Goal: Transaction & Acquisition: Purchase product/service

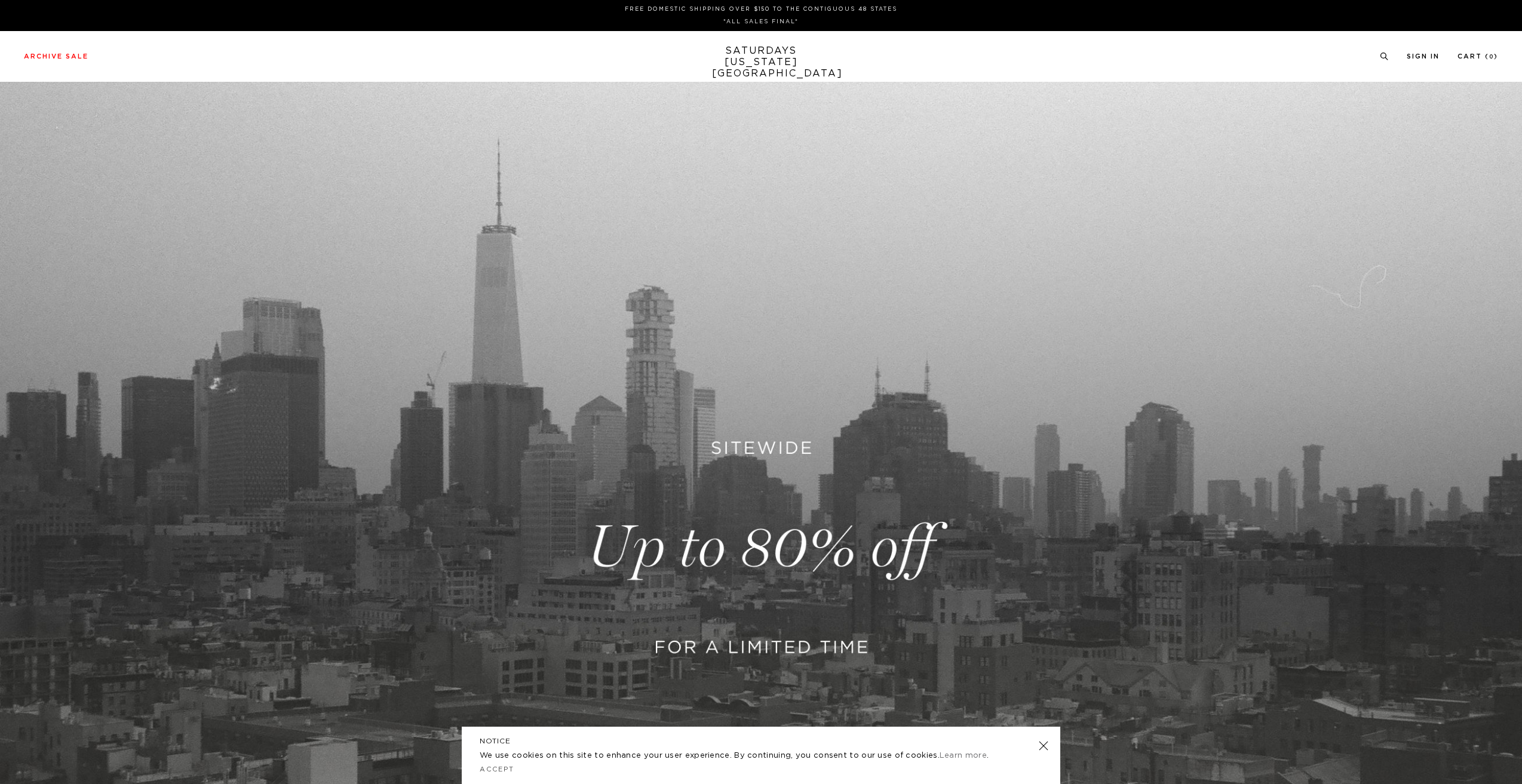
drag, startPoint x: 456, startPoint y: 144, endPoint x: 454, endPoint y: 132, distance: 12.2
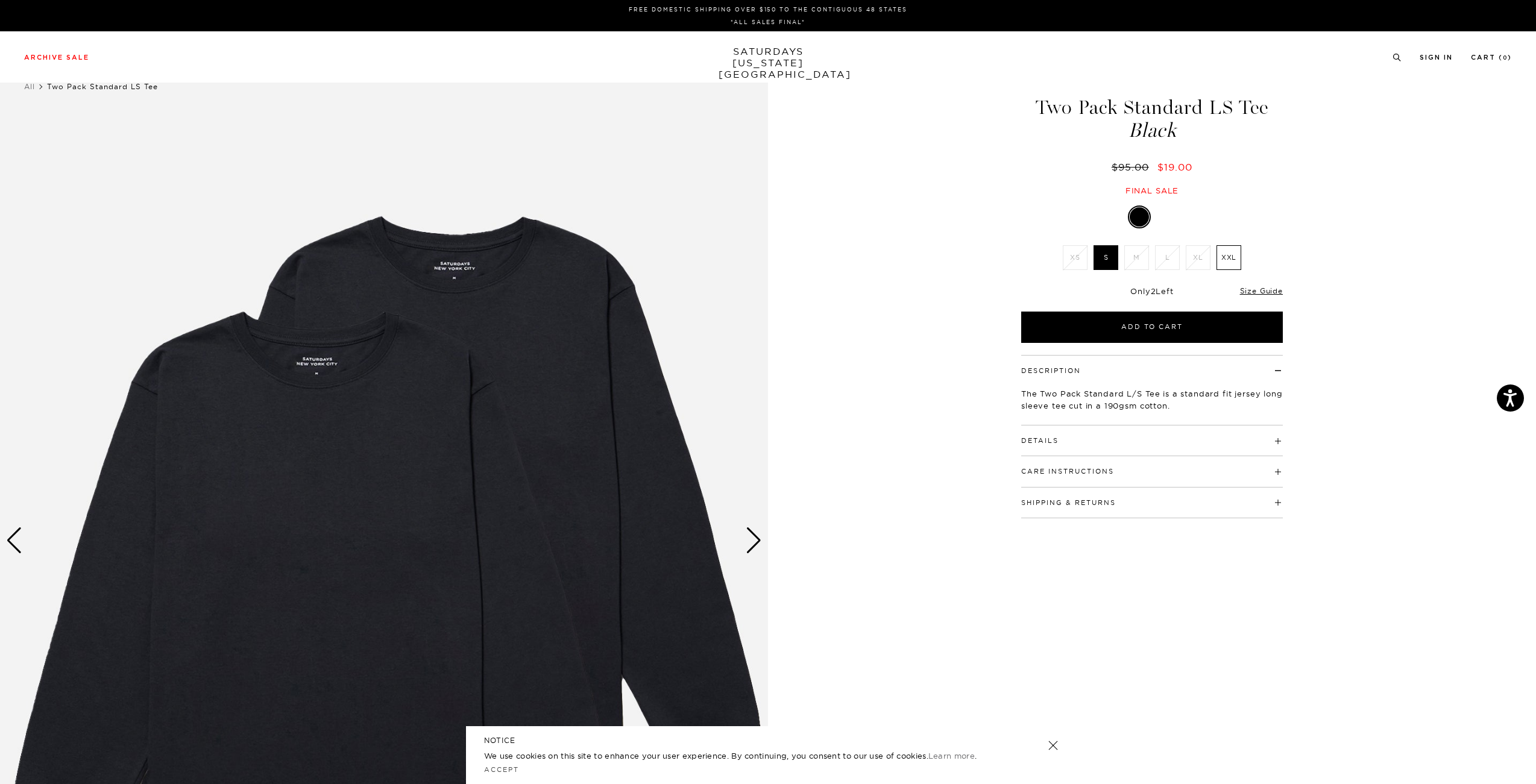
click at [1108, 263] on label "S" at bounding box center [1106, 258] width 25 height 25
click at [0, 0] on input "S" at bounding box center [0, 0] width 0 height 0
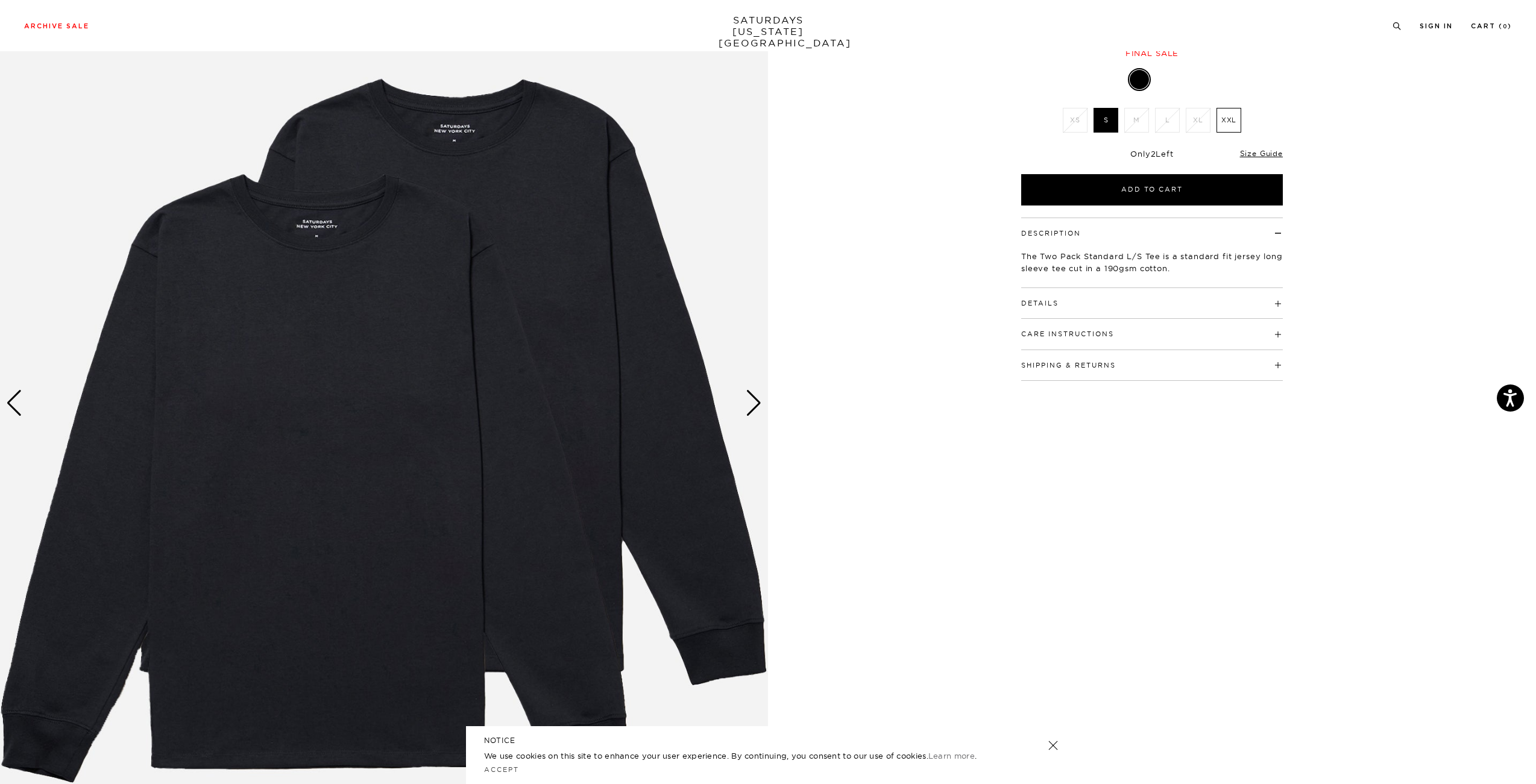
scroll to position [201, 0]
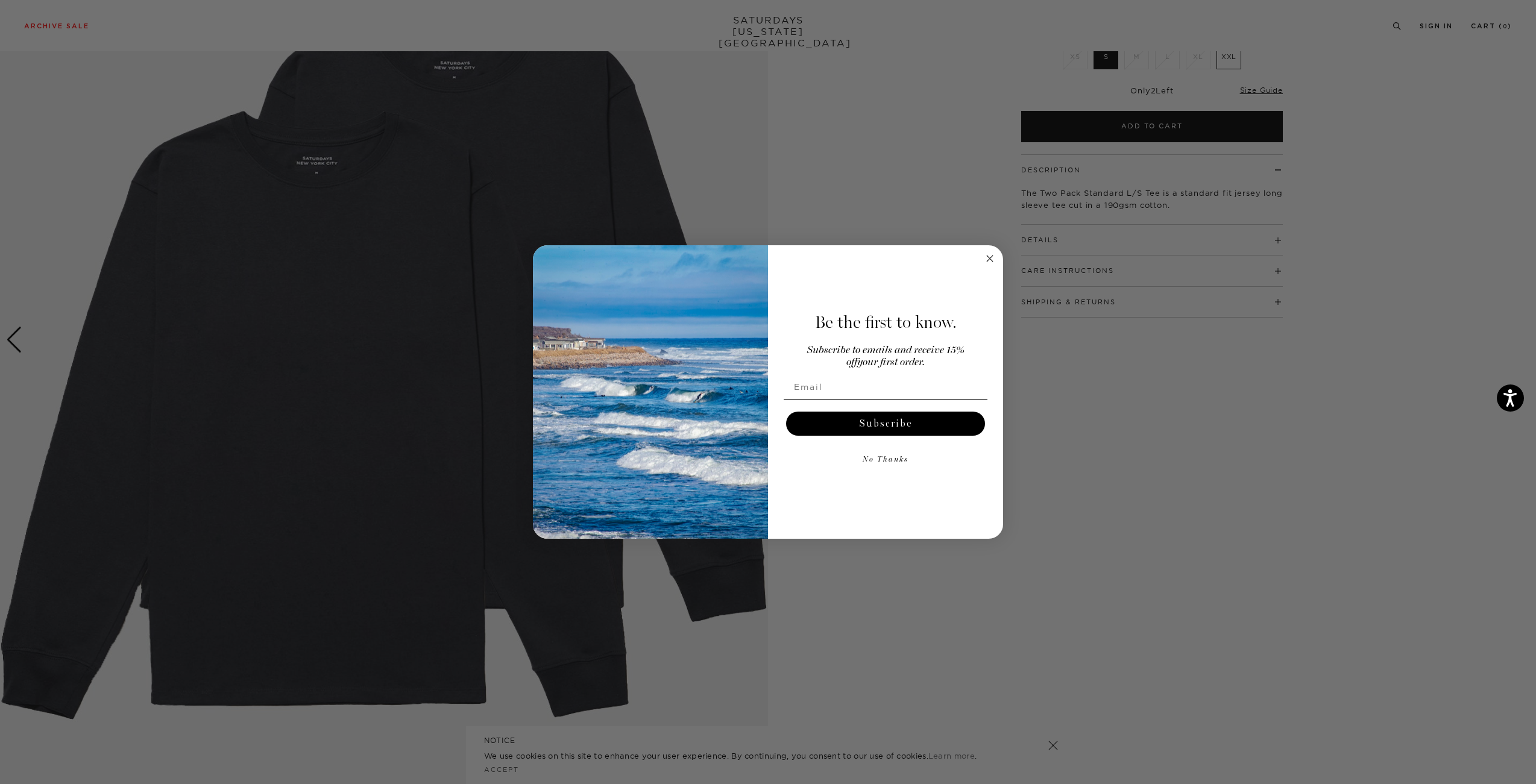
click at [772, 335] on div "Be the first to know. Subscribe to emails and receive 15% off your first order.…" at bounding box center [879, 392] width 223 height 270
click at [751, 333] on img "POPUP Form" at bounding box center [650, 393] width 235 height 294
click at [980, 257] on div "Be the first to know. Subscribe to emails and receive 15% off your first order.…" at bounding box center [879, 392] width 223 height 270
click at [989, 258] on circle "Close dialog" at bounding box center [990, 257] width 13 height 13
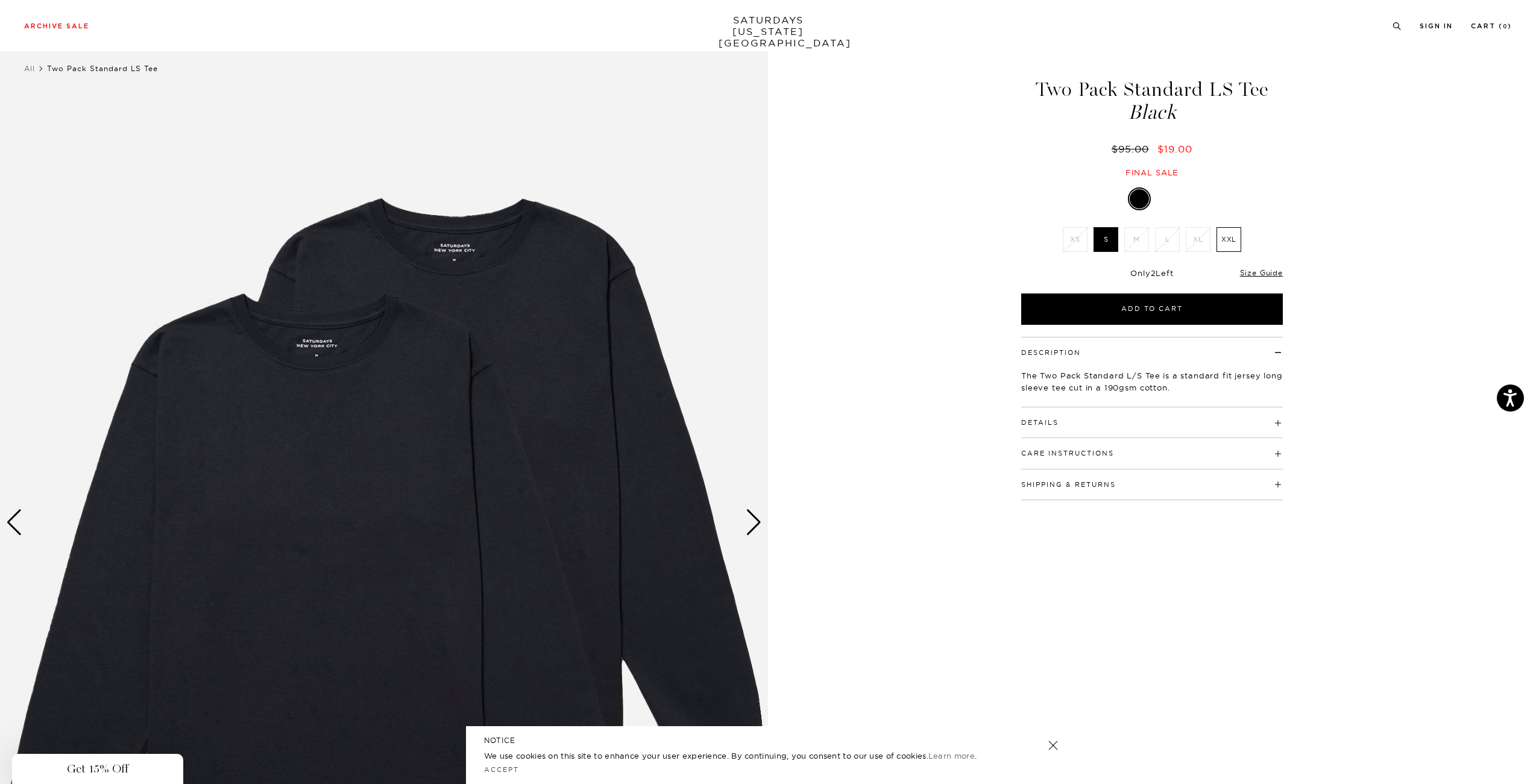
scroll to position [0, 0]
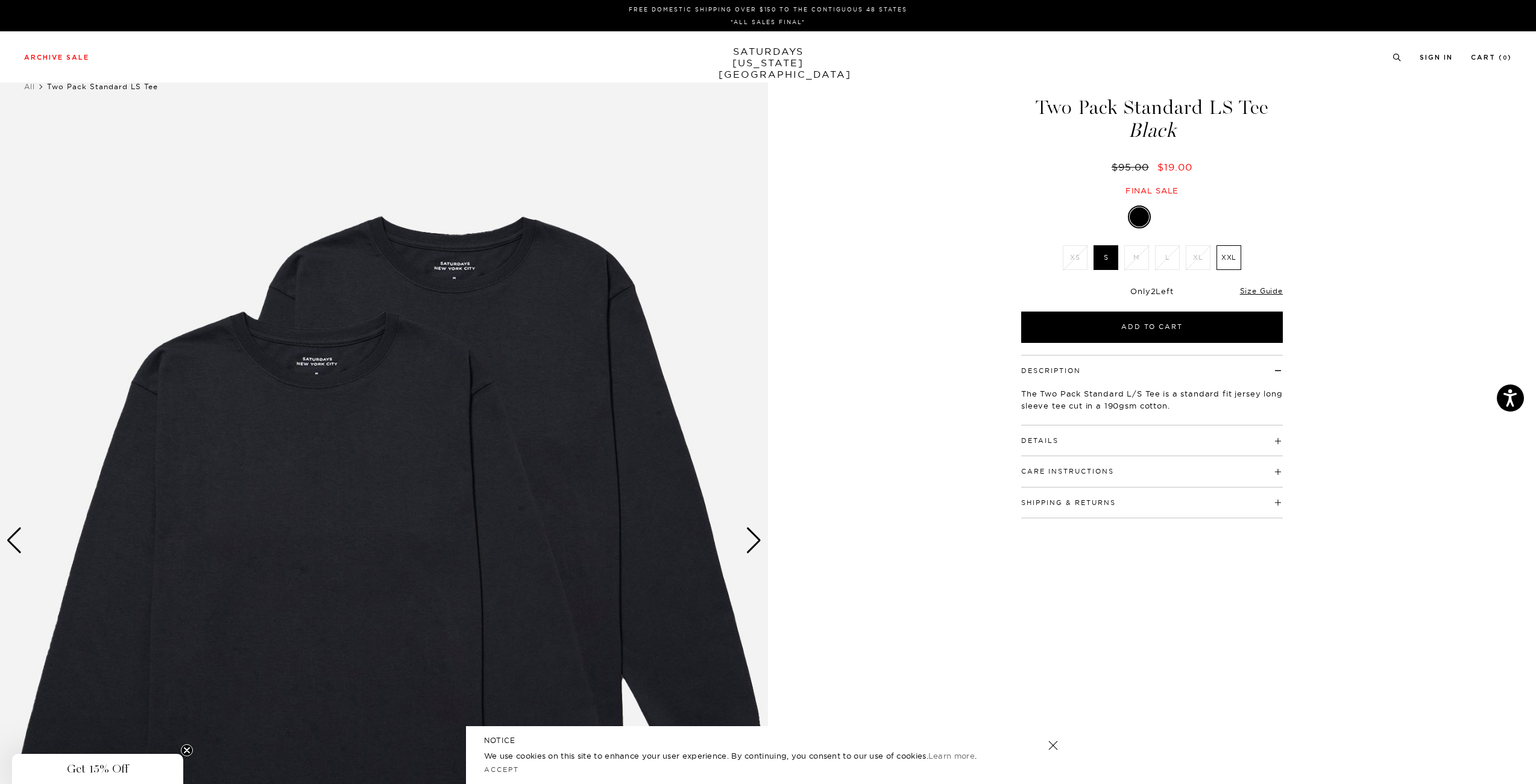
click at [585, 283] on img at bounding box center [384, 541] width 768 height 961
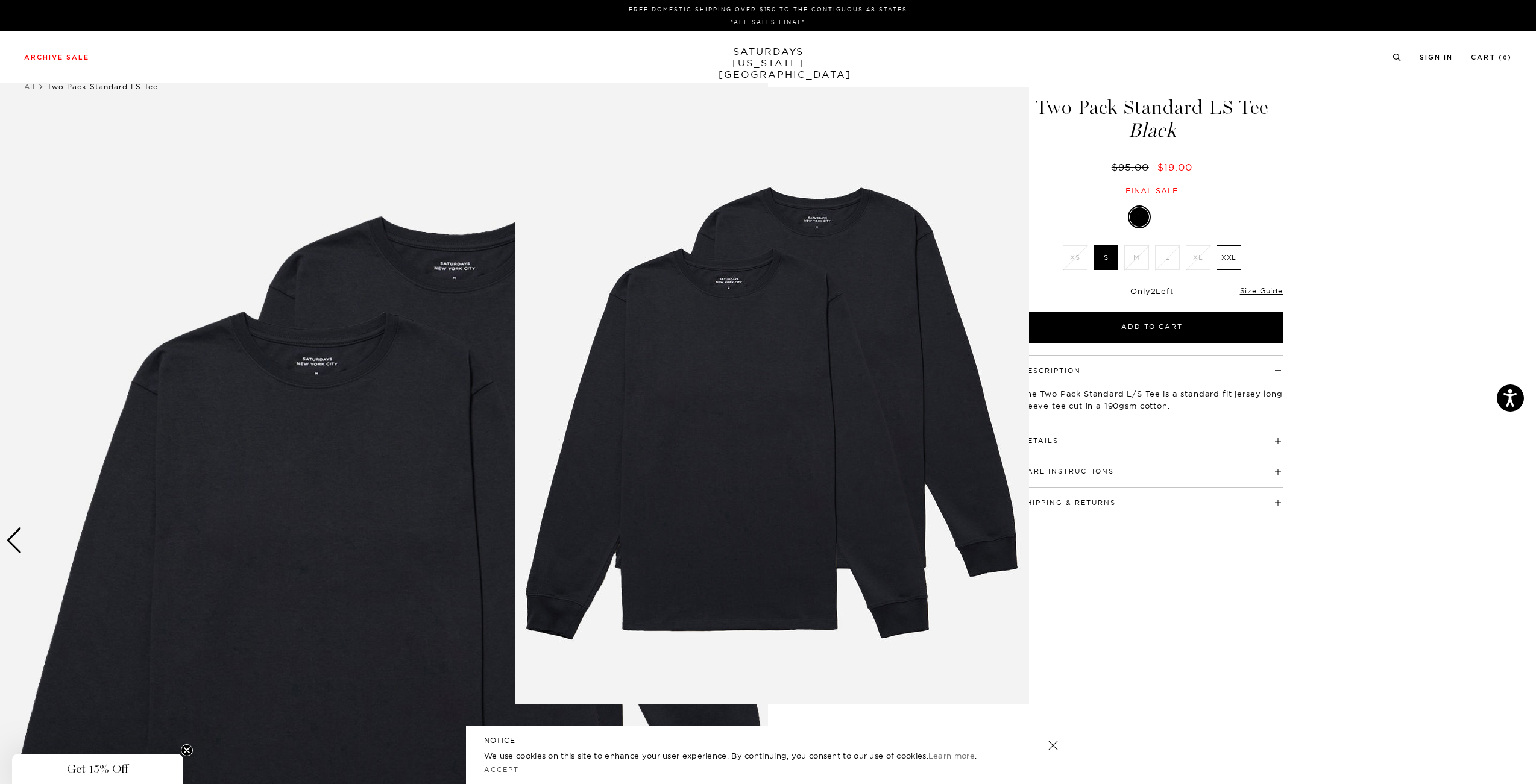
drag, startPoint x: 710, startPoint y: 294, endPoint x: 768, endPoint y: 292, distance: 58.0
click at [711, 294] on img at bounding box center [772, 396] width 514 height 617
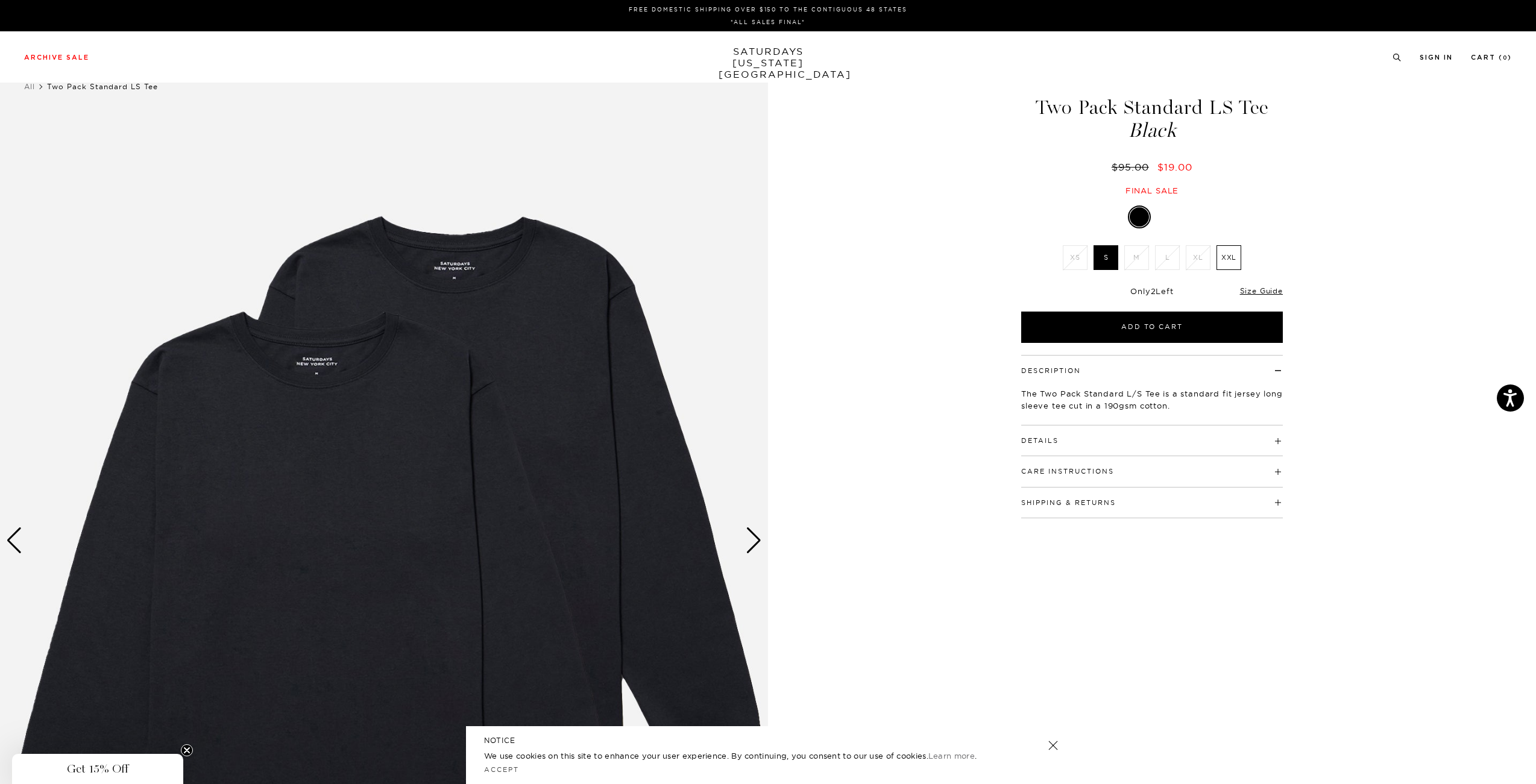
click at [793, 290] on div "1 / 4 Two Pack Standard LS Tee Black" at bounding box center [768, 541] width 1536 height 961
click at [738, 287] on img at bounding box center [384, 541] width 768 height 961
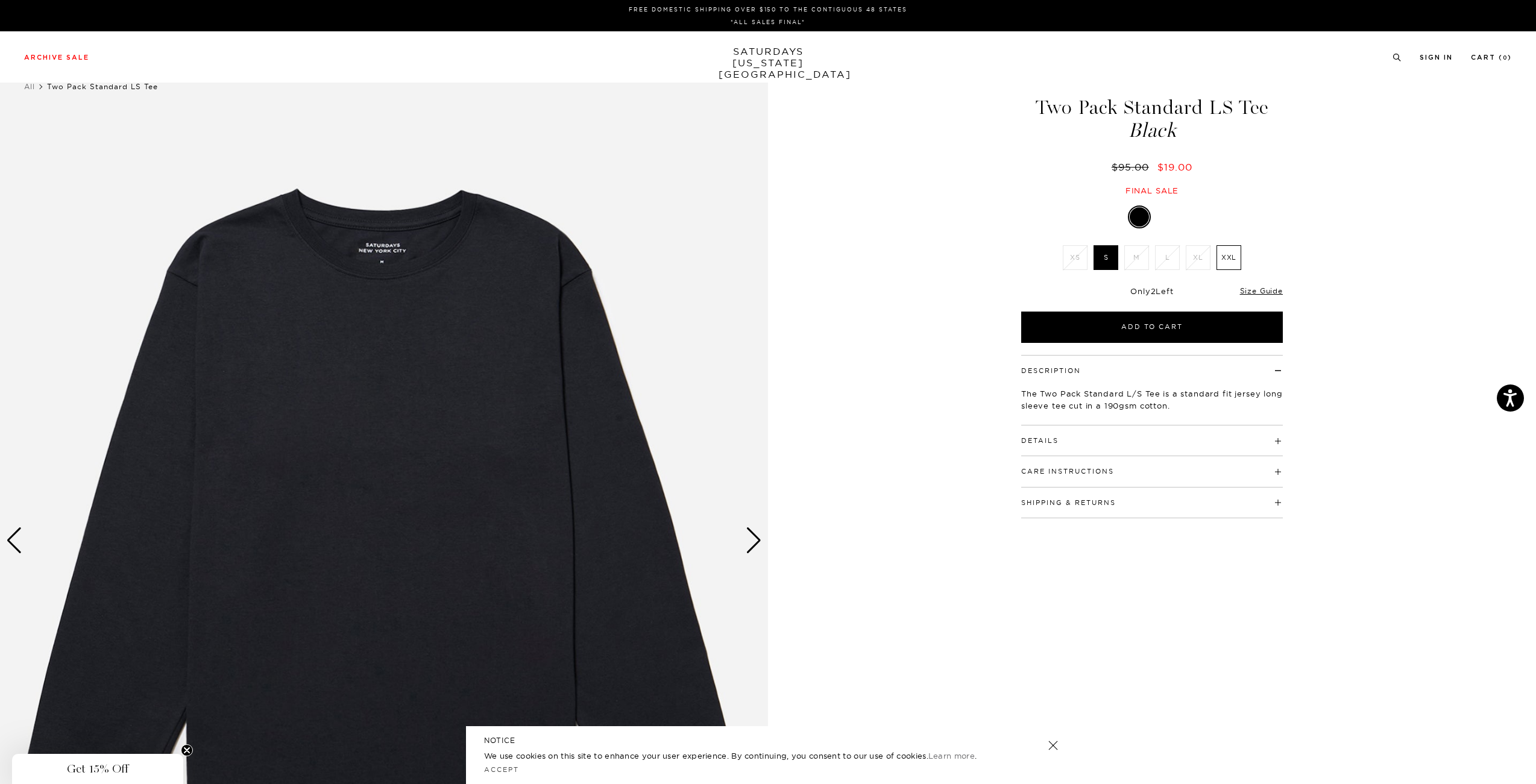
click at [738, 287] on img at bounding box center [384, 541] width 768 height 961
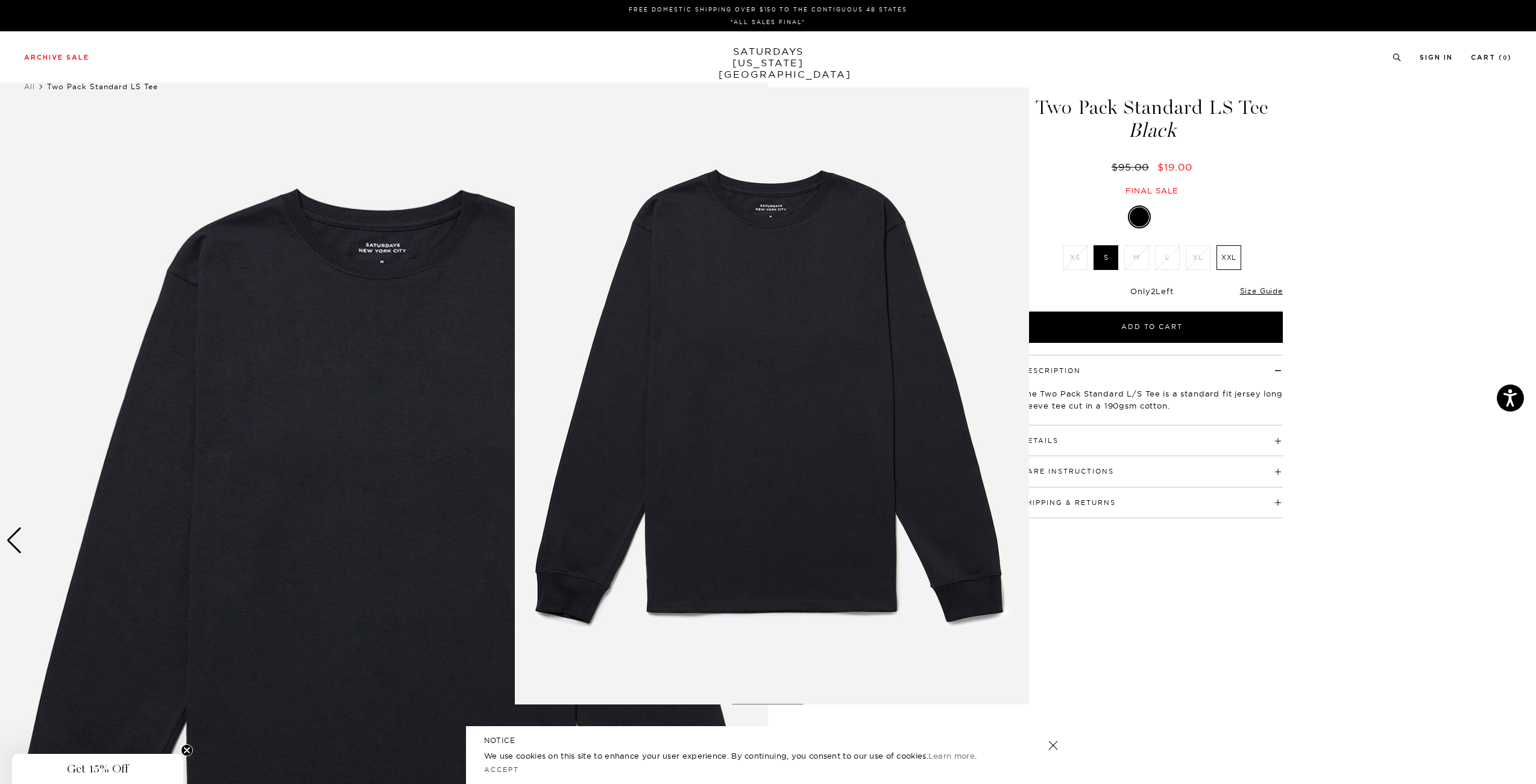
drag, startPoint x: 755, startPoint y: 68, endPoint x: 545, endPoint y: 57, distance: 210.3
click at [743, 67] on figure at bounding box center [768, 392] width 1536 height 784
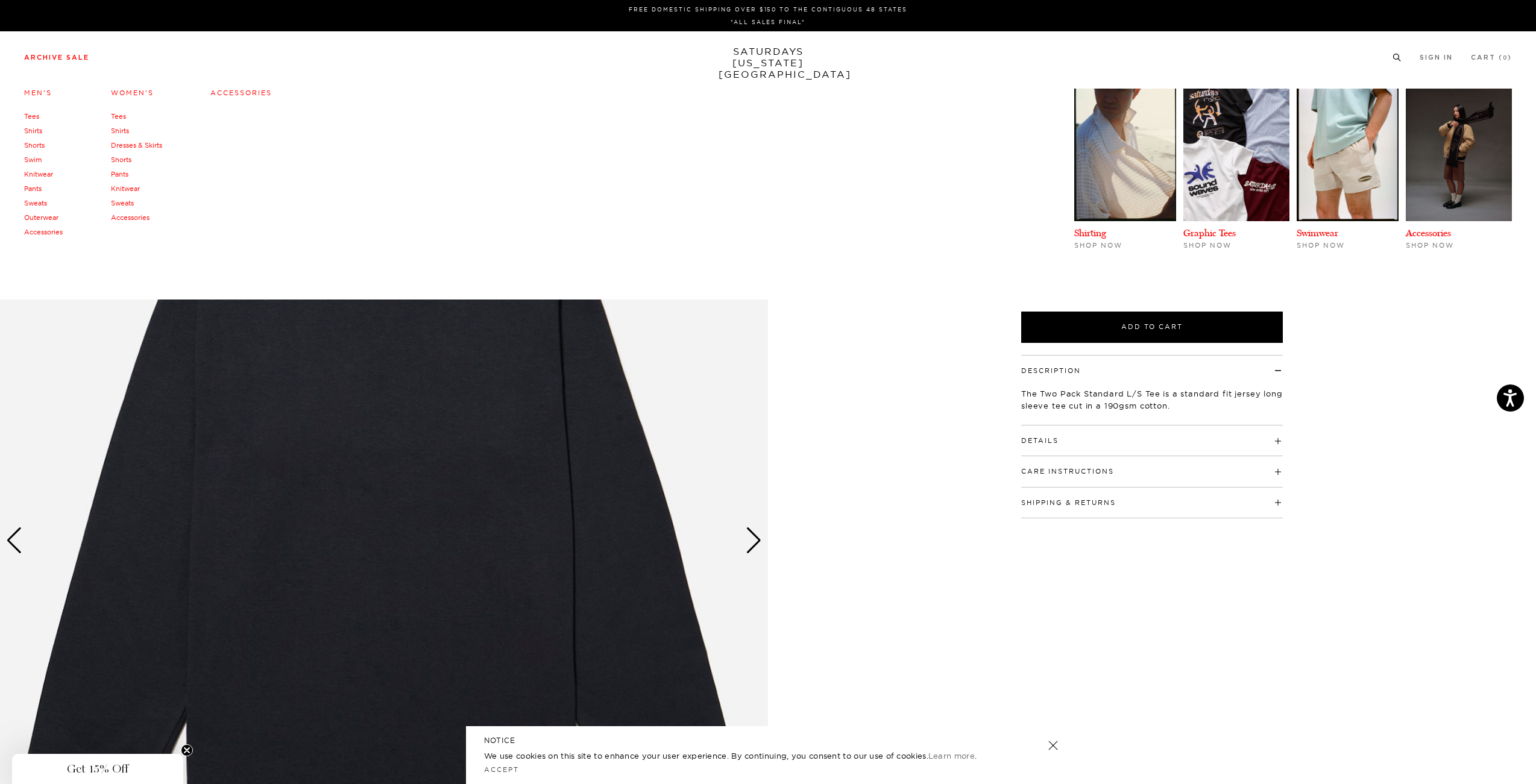
click at [34, 53] on li "Archive Sale Men's Tees Shirts Shorts Swim Knitwear Pants Sweats Outerwear" at bounding box center [57, 57] width 65 height 11
click at [38, 54] on link "Archive Sale" at bounding box center [57, 57] width 65 height 6
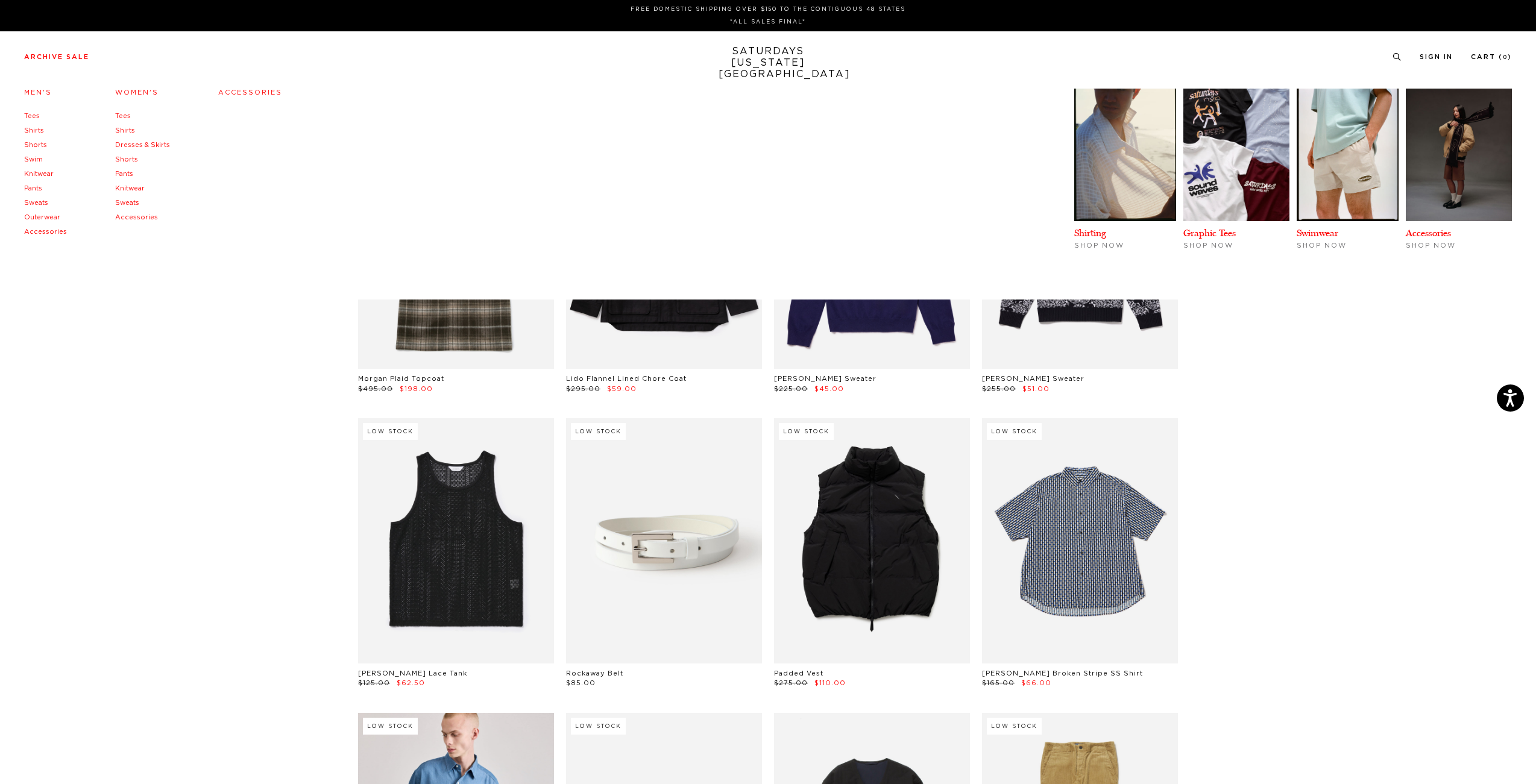
click at [39, 173] on link "Knitwear" at bounding box center [39, 173] width 30 height 6
click at [43, 176] on link "Knitwear" at bounding box center [39, 173] width 30 height 6
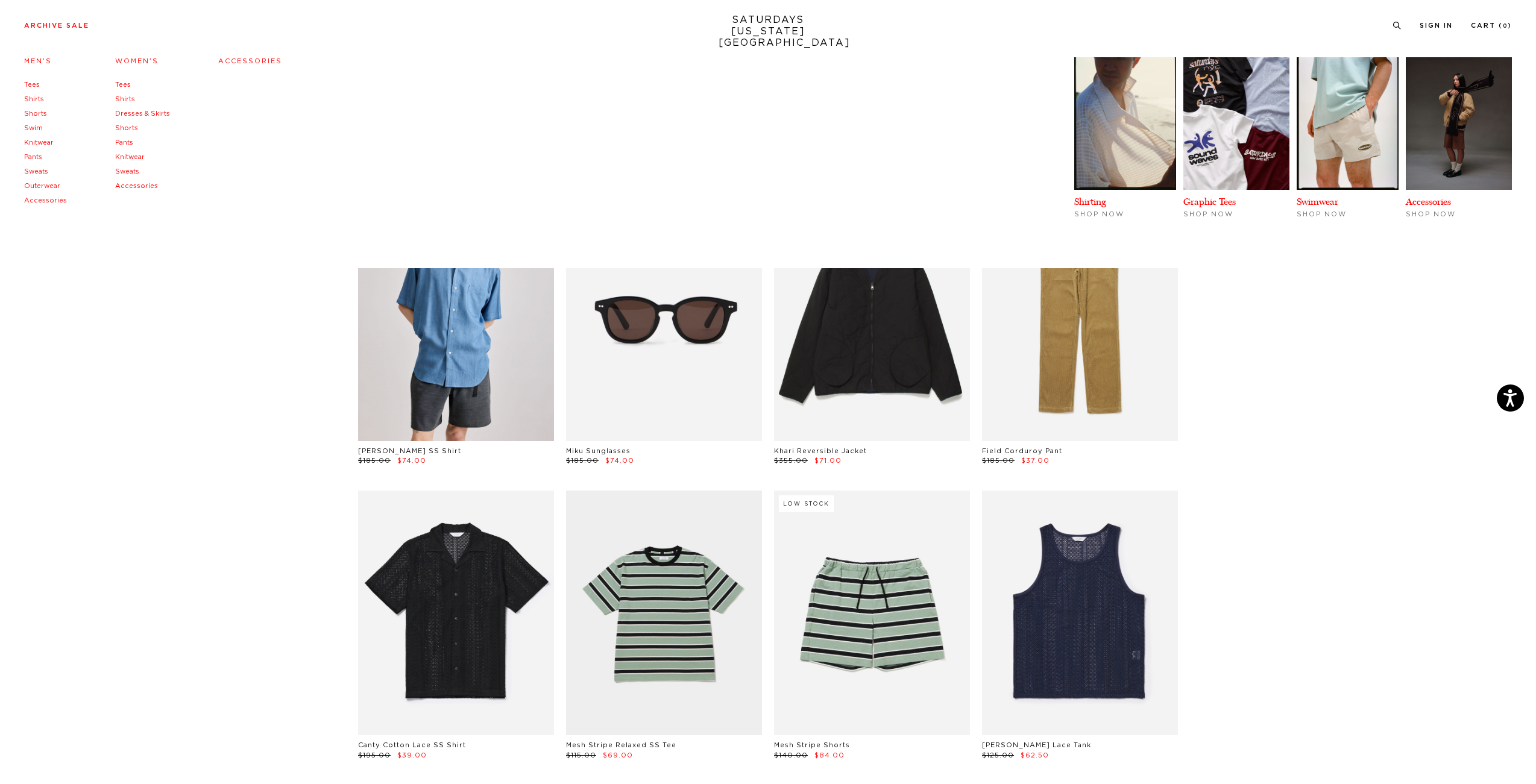
scroll to position [790, 0]
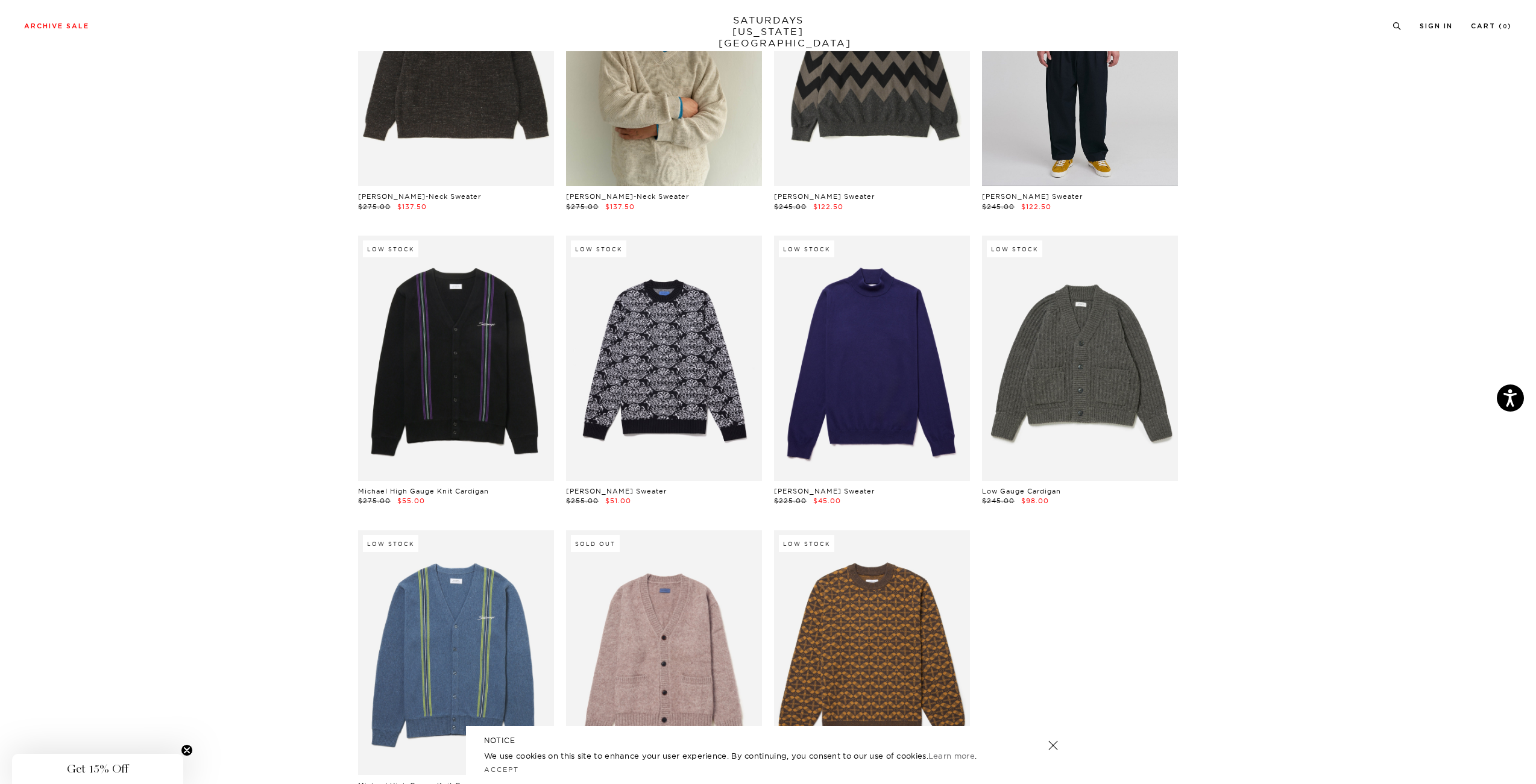
scroll to position [39, 0]
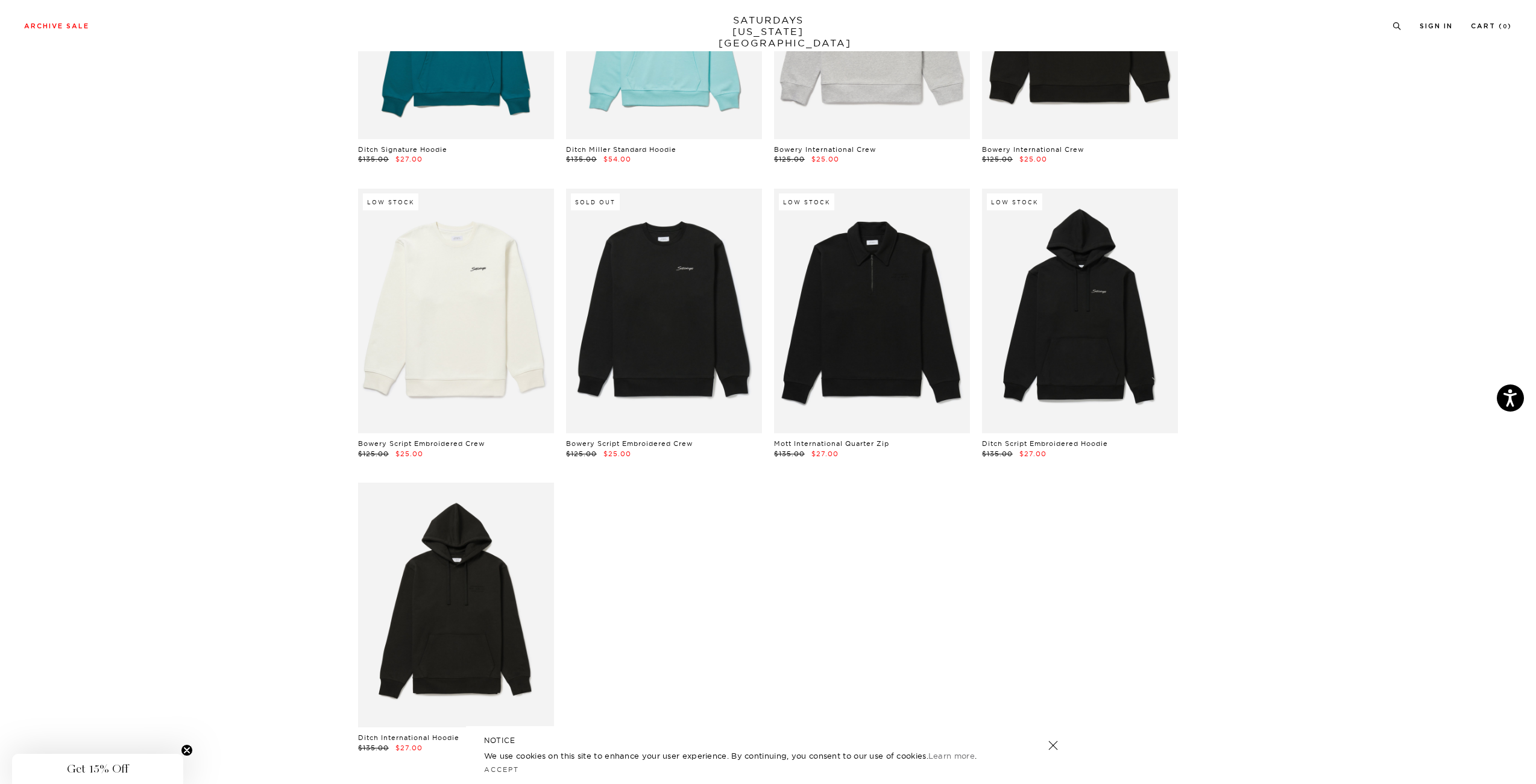
scroll to position [2009, 0]
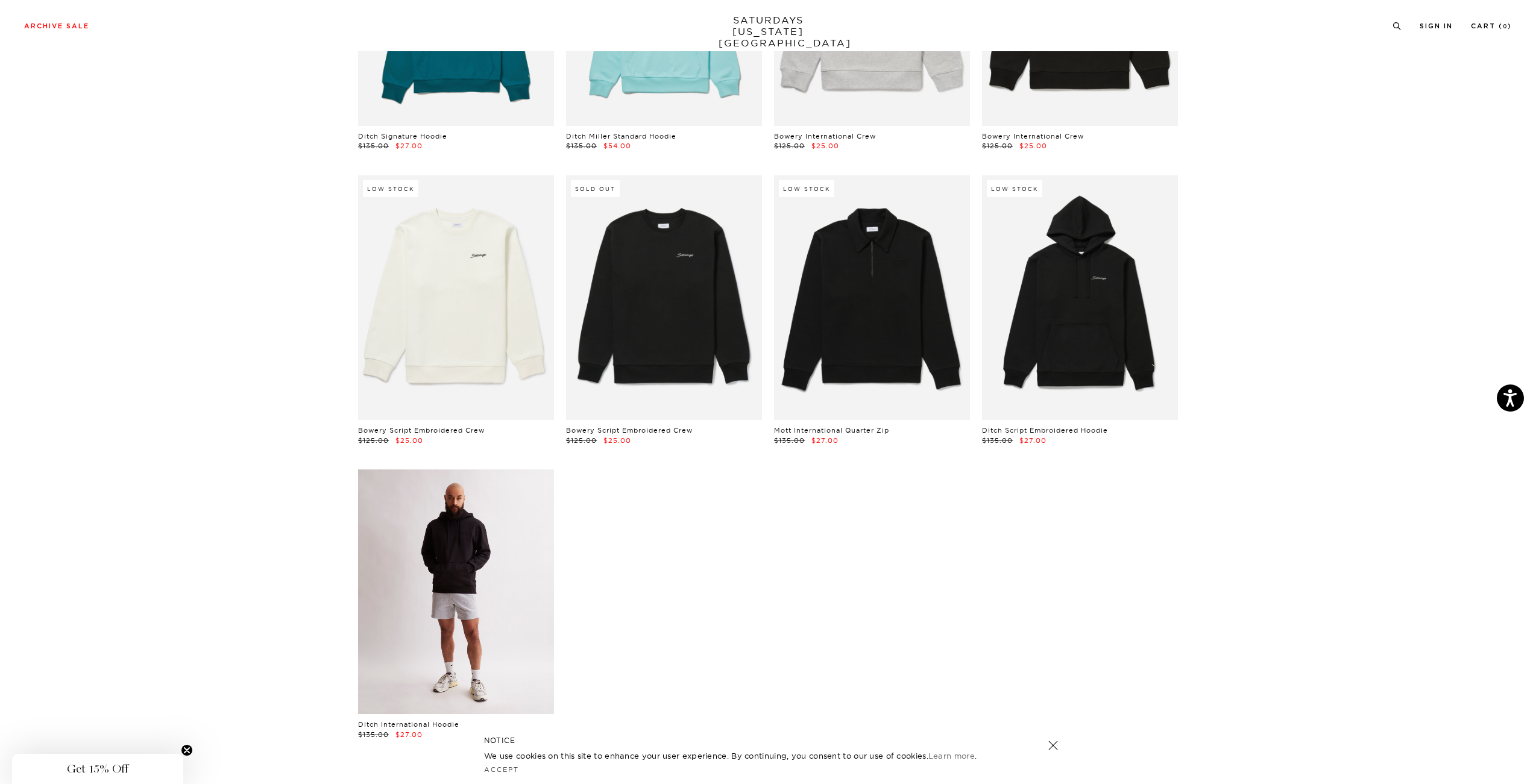
click at [462, 536] on link at bounding box center [456, 592] width 196 height 245
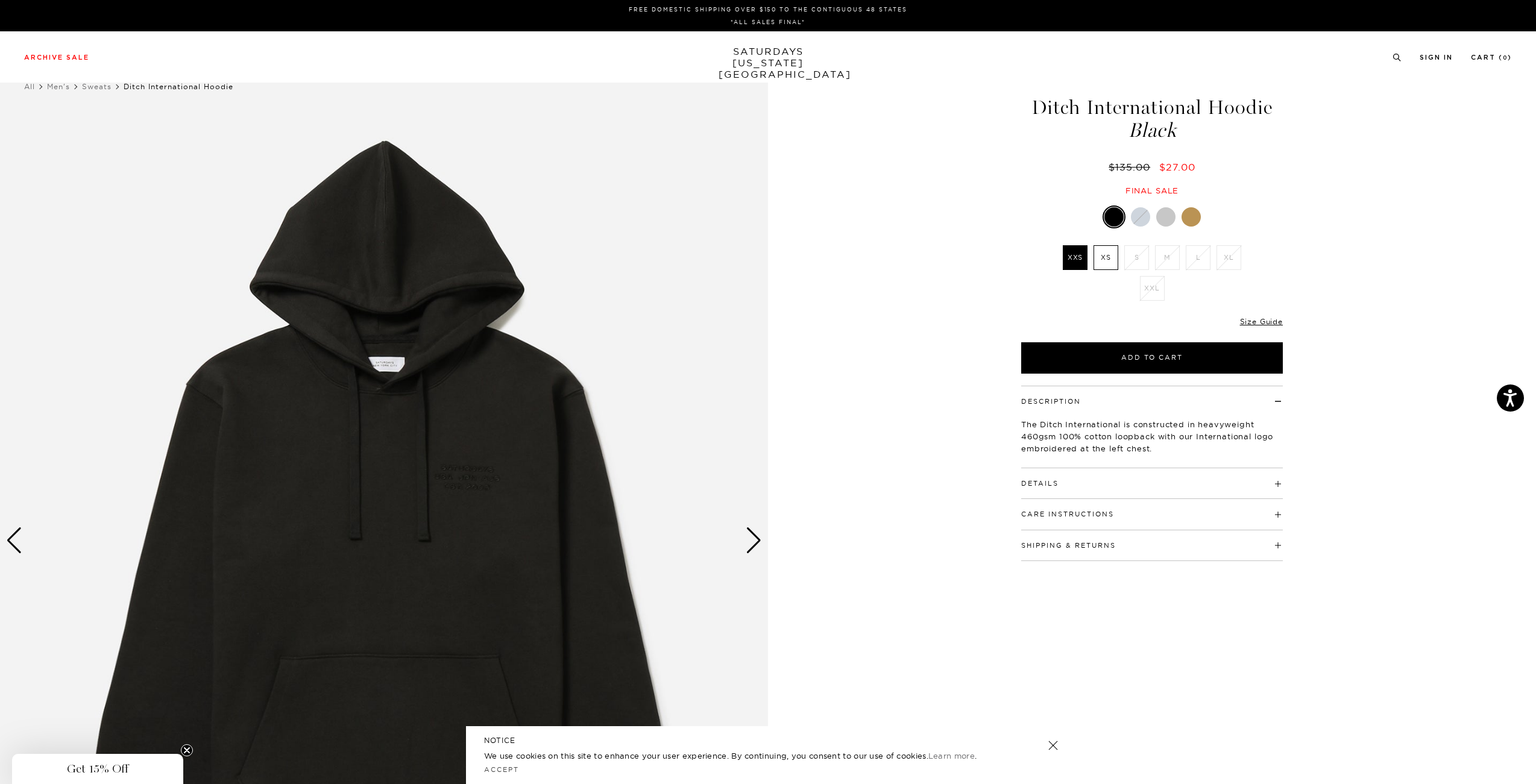
click at [731, 536] on img at bounding box center [384, 541] width 768 height 961
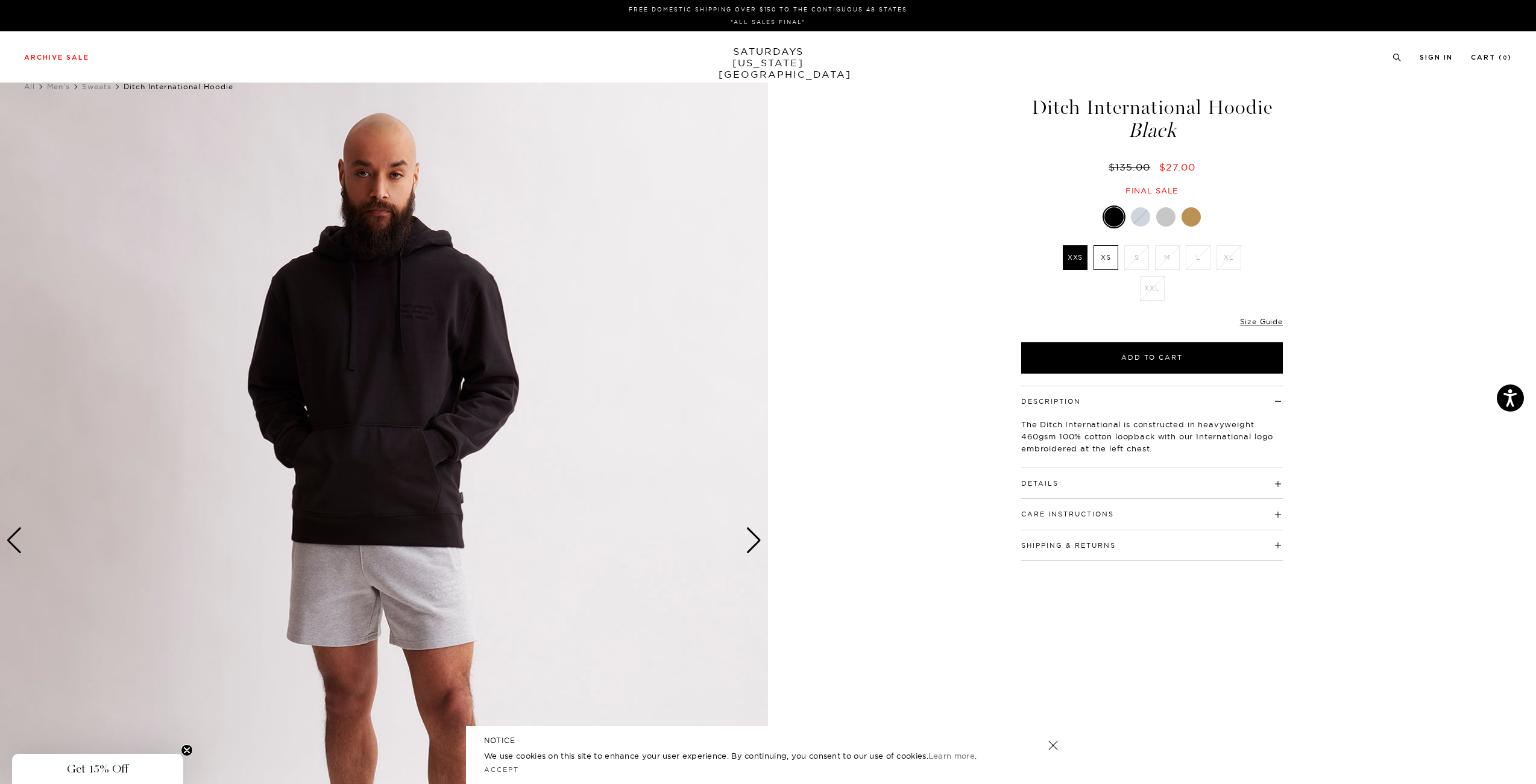
drag, startPoint x: 749, startPoint y: 292, endPoint x: 694, endPoint y: 276, distance: 57.3
